Goal: Transaction & Acquisition: Purchase product/service

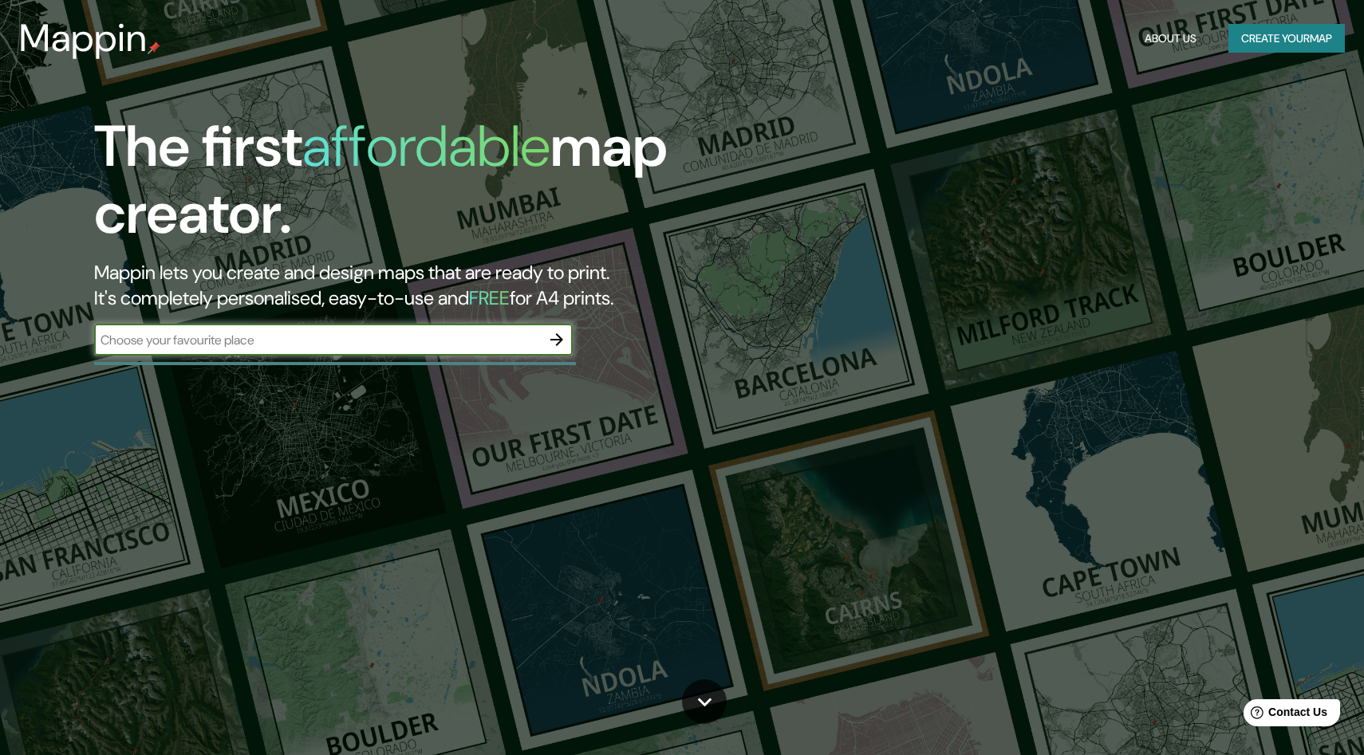
click at [237, 342] on input "text" at bounding box center [317, 340] width 447 height 18
type input "alfa inmobiliaria torrejon de la [PERSON_NAME]"
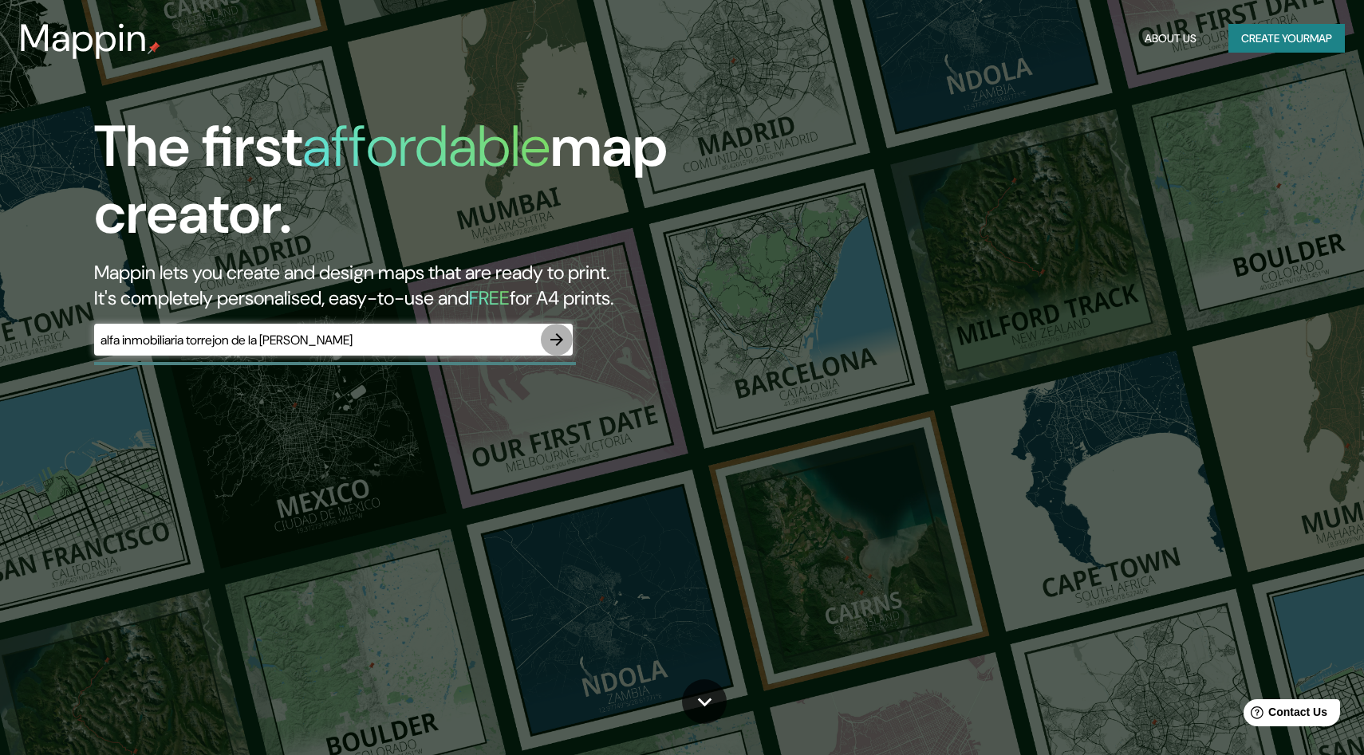
scroll to position [6, 0]
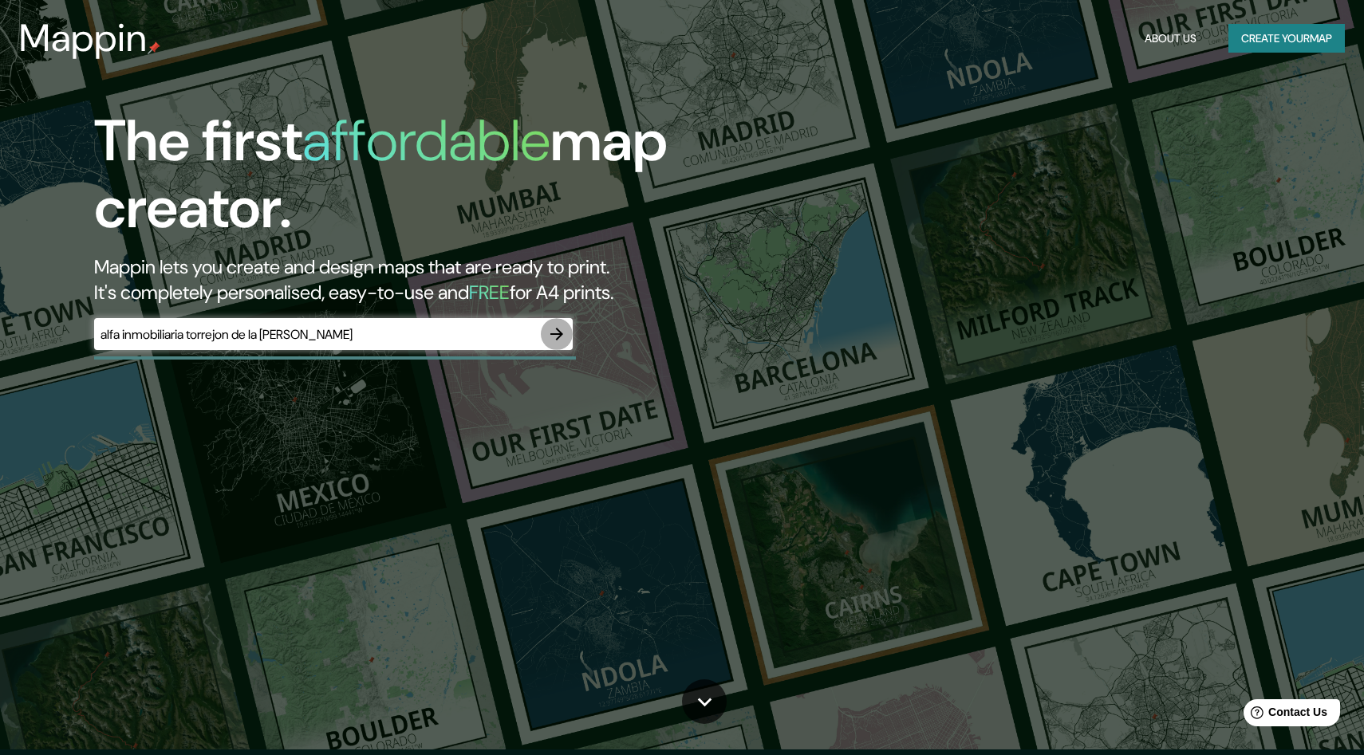
click at [560, 341] on icon "button" at bounding box center [556, 334] width 19 height 19
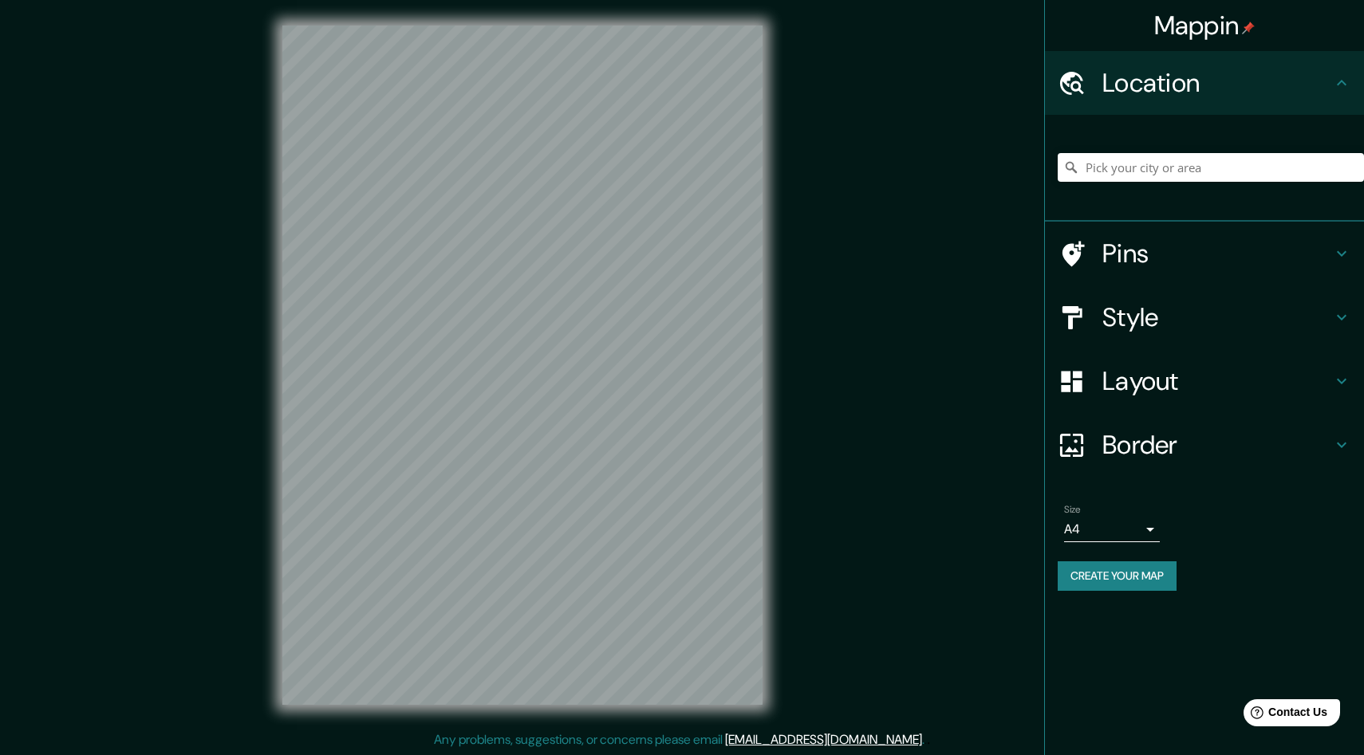
scroll to position [1, 0]
click at [1334, 382] on icon at bounding box center [1341, 381] width 19 height 19
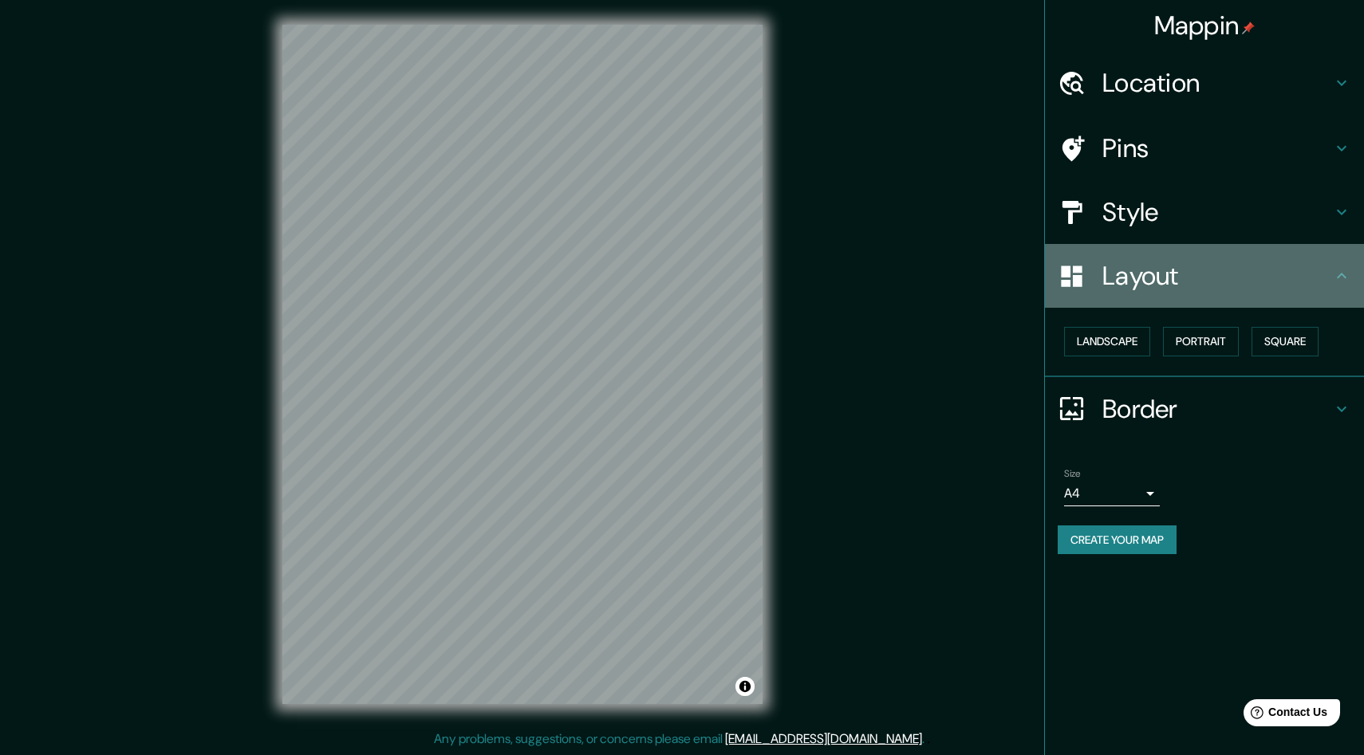
click at [1352, 270] on div "Layout" at bounding box center [1204, 276] width 319 height 64
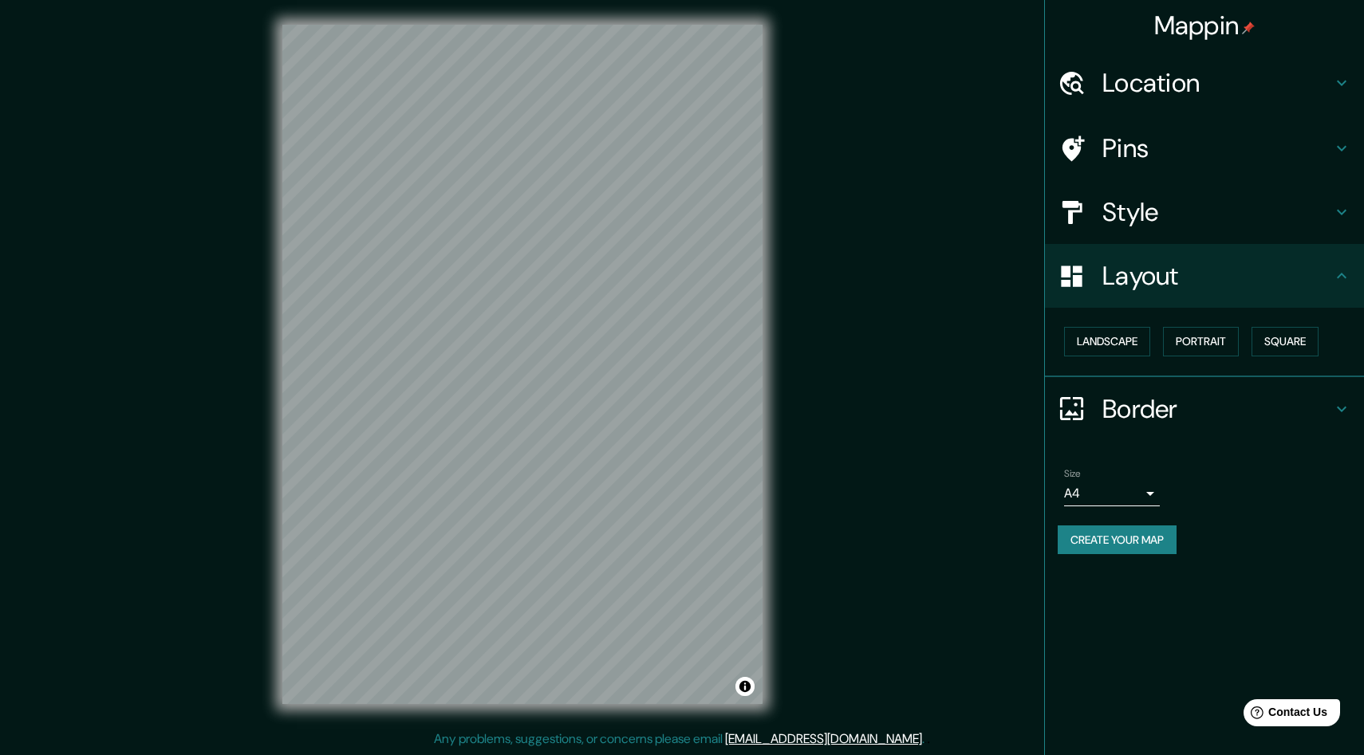
click at [1142, 77] on h4 "Location" at bounding box center [1217, 83] width 230 height 32
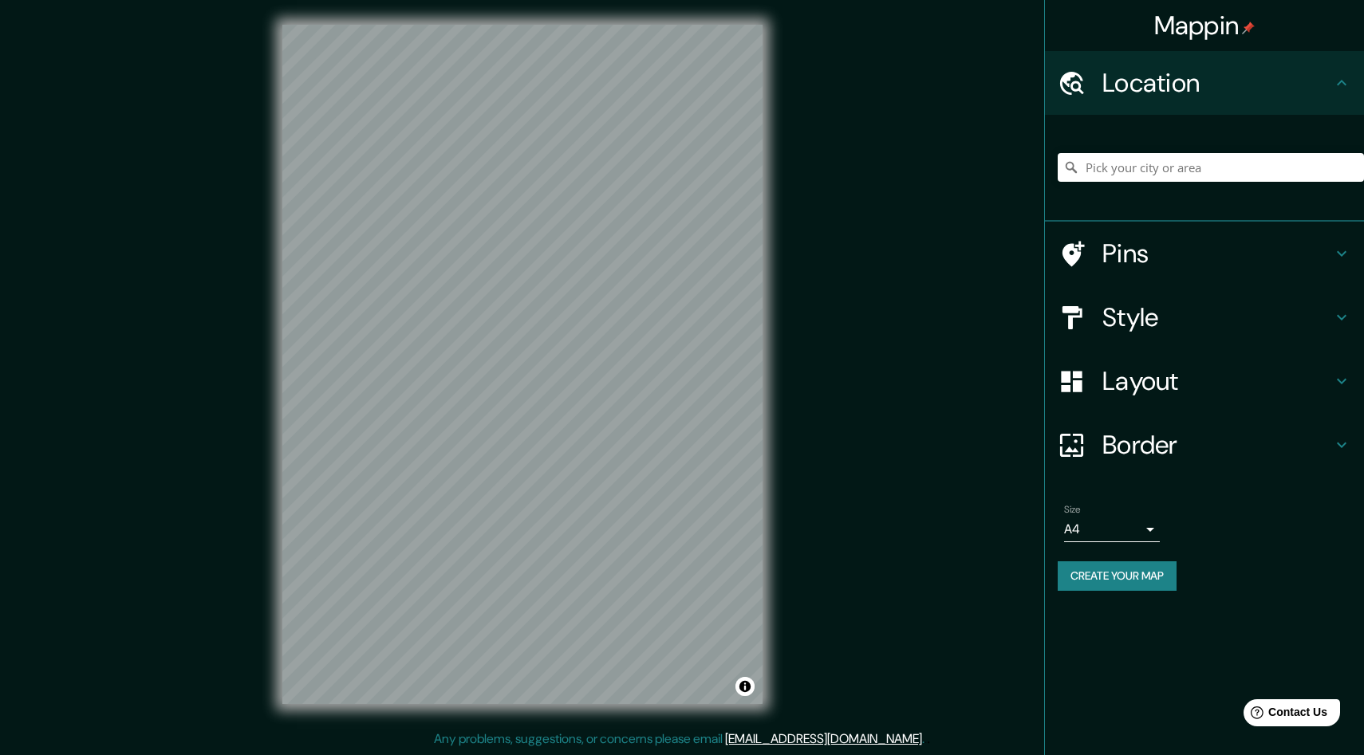
click at [1132, 244] on h4 "Pins" at bounding box center [1217, 254] width 230 height 32
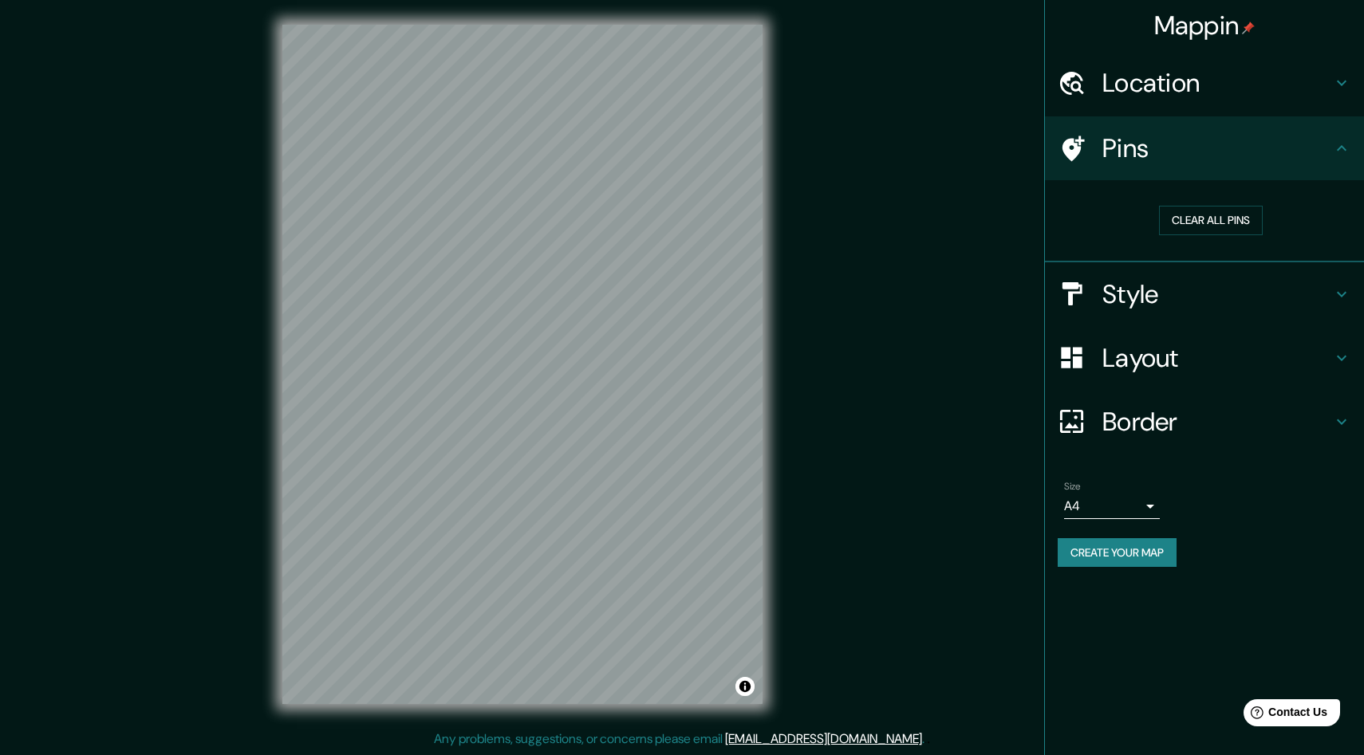
click at [1146, 289] on h4 "Style" at bounding box center [1217, 294] width 230 height 32
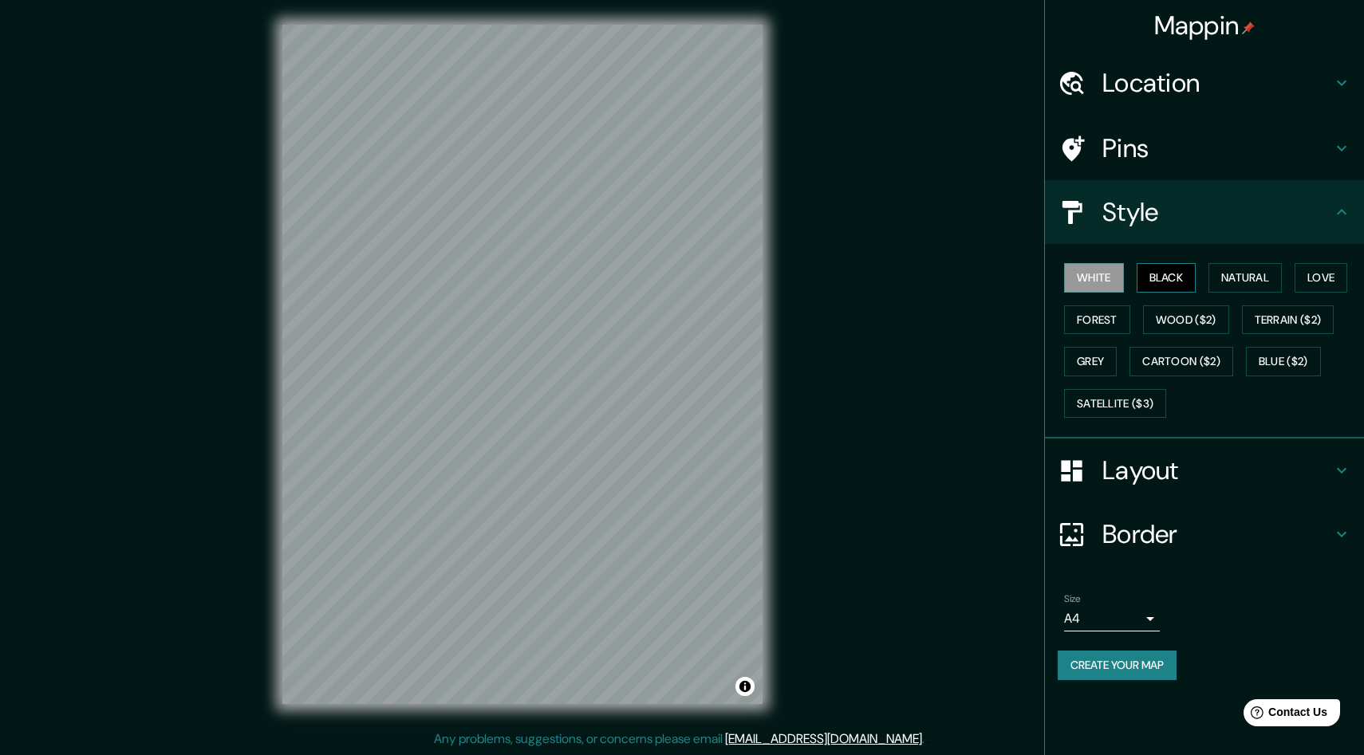
click at [1168, 282] on button "Black" at bounding box center [1166, 278] width 60 height 30
click at [1117, 280] on button "White" at bounding box center [1094, 278] width 60 height 30
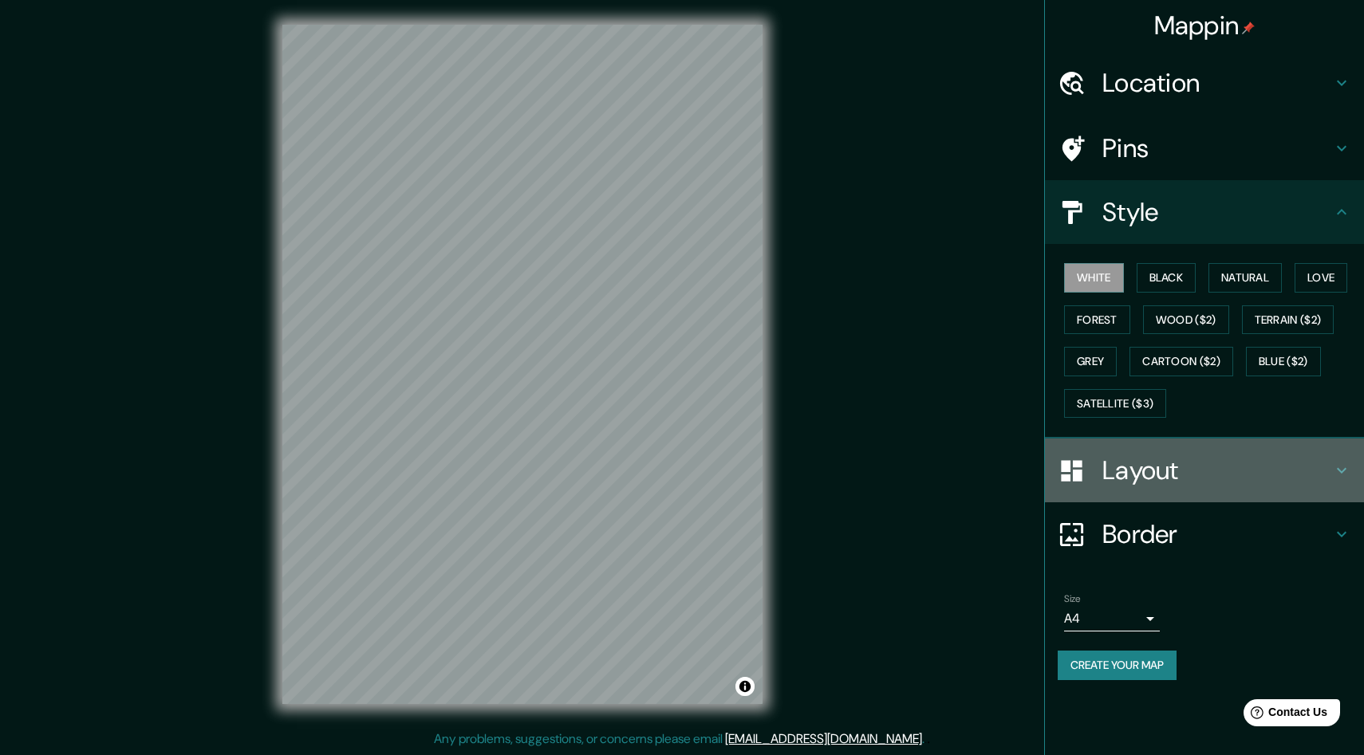
click at [1145, 474] on h4 "Layout" at bounding box center [1217, 471] width 230 height 32
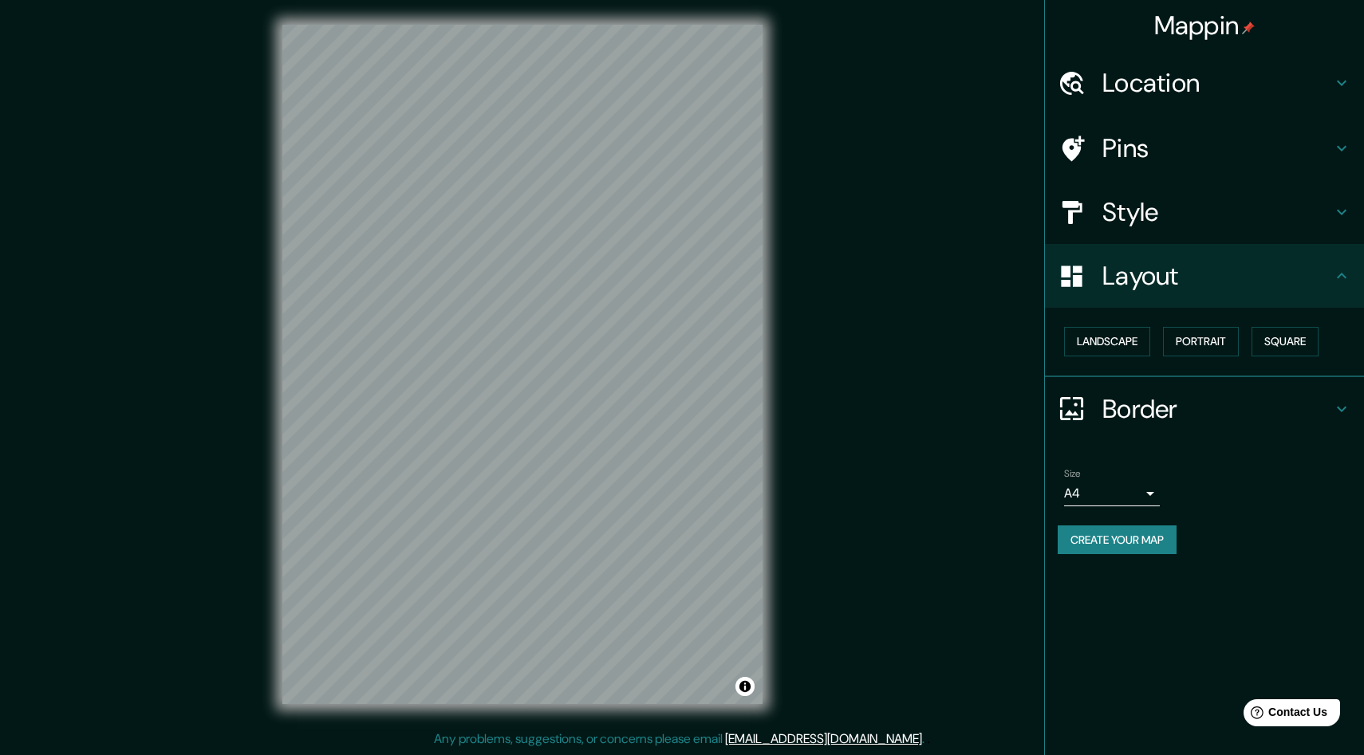
click at [1157, 544] on button "Create your map" at bounding box center [1116, 541] width 119 height 30
